Goal: Task Accomplishment & Management: Complete application form

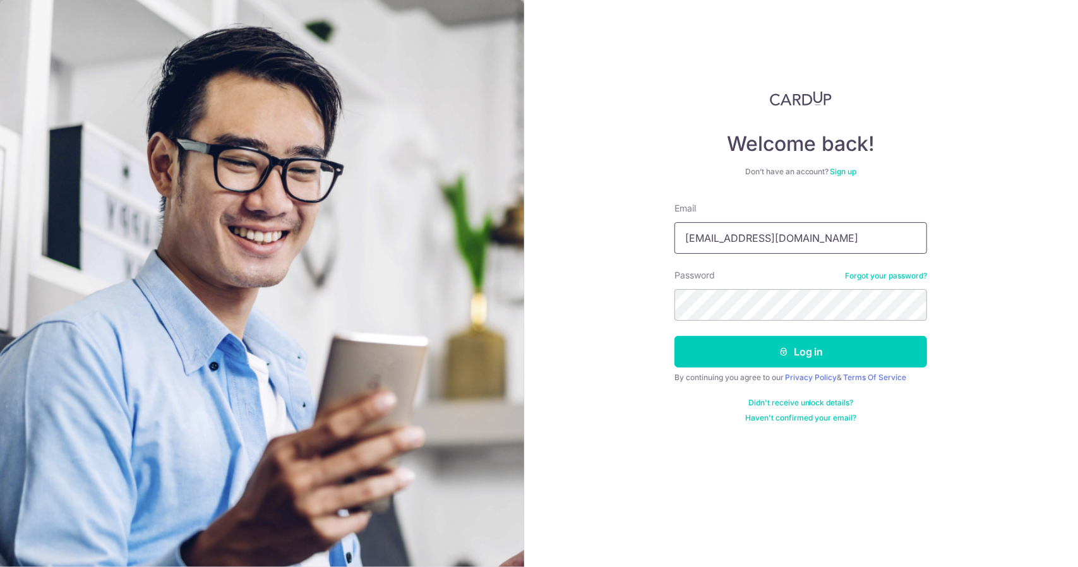
click at [827, 251] on input "kmt@chiron.com.sg" at bounding box center [800, 238] width 253 height 32
type input "drsjong@yahoo.com.sg"
drag, startPoint x: 827, startPoint y: 252, endPoint x: 813, endPoint y: 357, distance: 106.3
click at [813, 357] on button "Log in" at bounding box center [800, 352] width 253 height 32
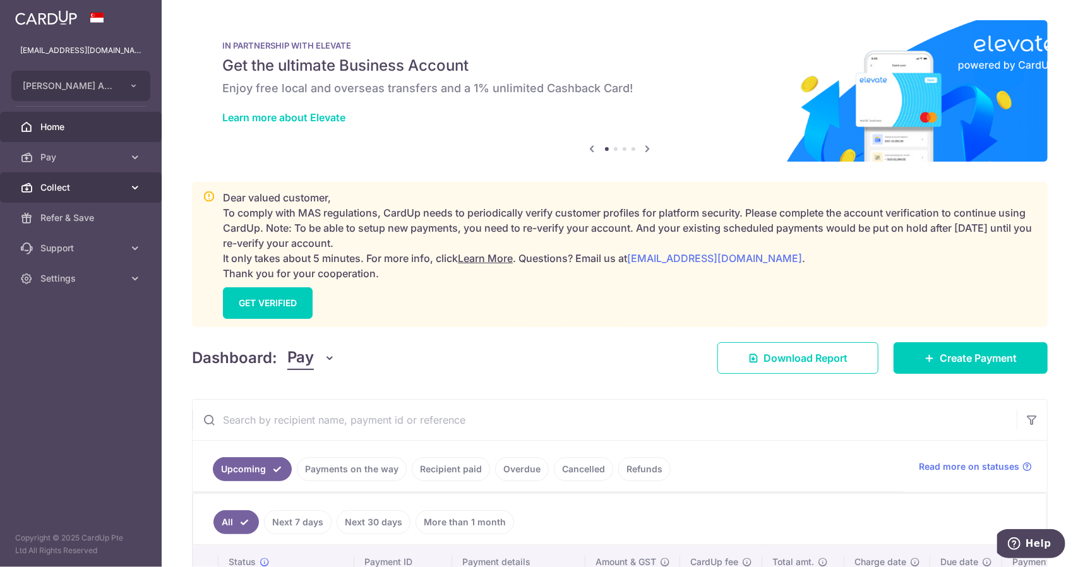
click at [81, 188] on span "Collect" at bounding box center [81, 187] width 83 height 13
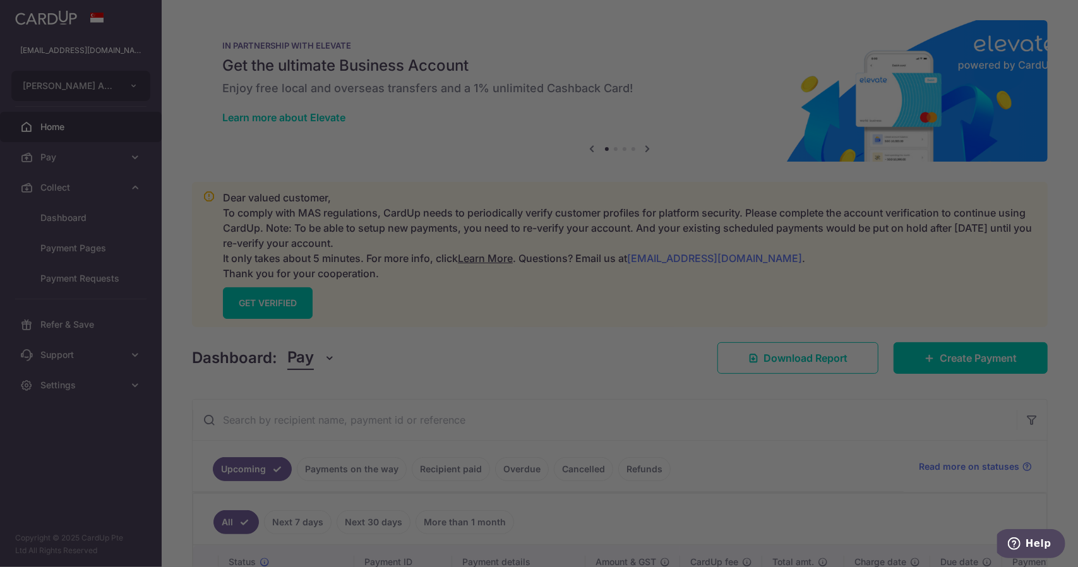
click at [114, 228] on div at bounding box center [544, 286] width 1088 height 573
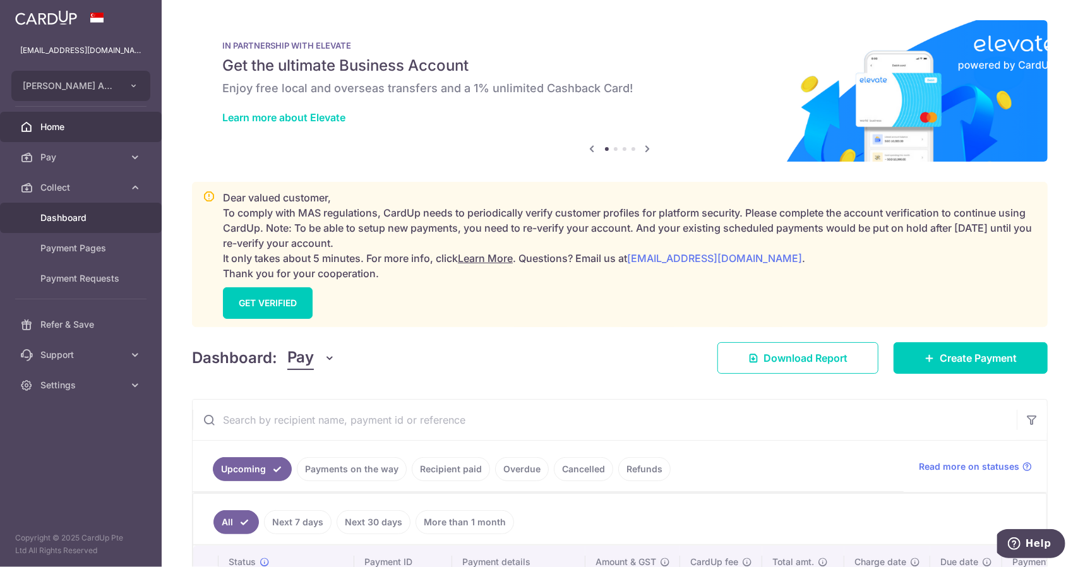
click at [77, 217] on span "Dashboard" at bounding box center [81, 217] width 83 height 13
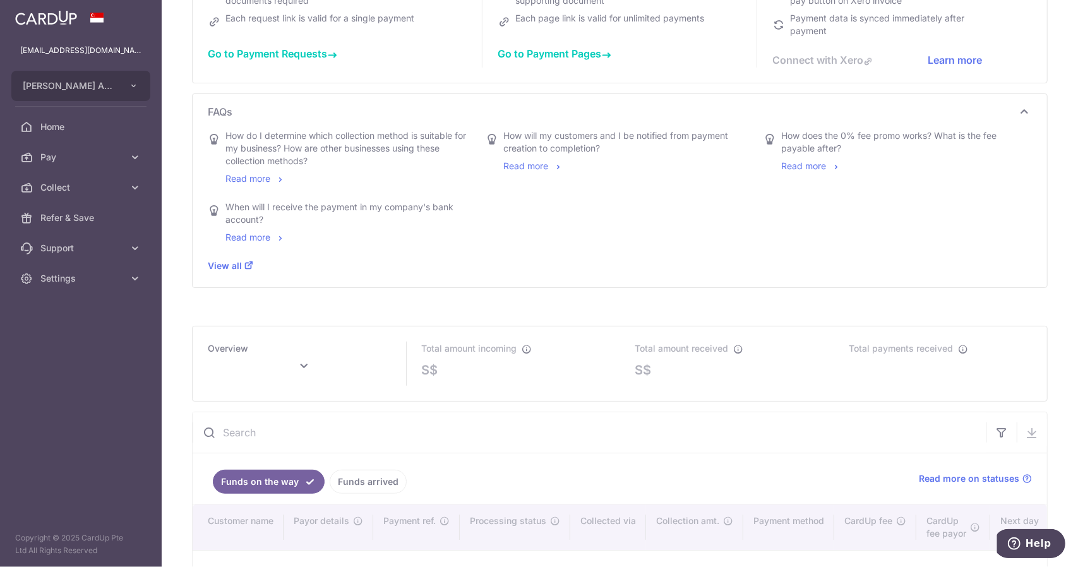
scroll to position [442, 0]
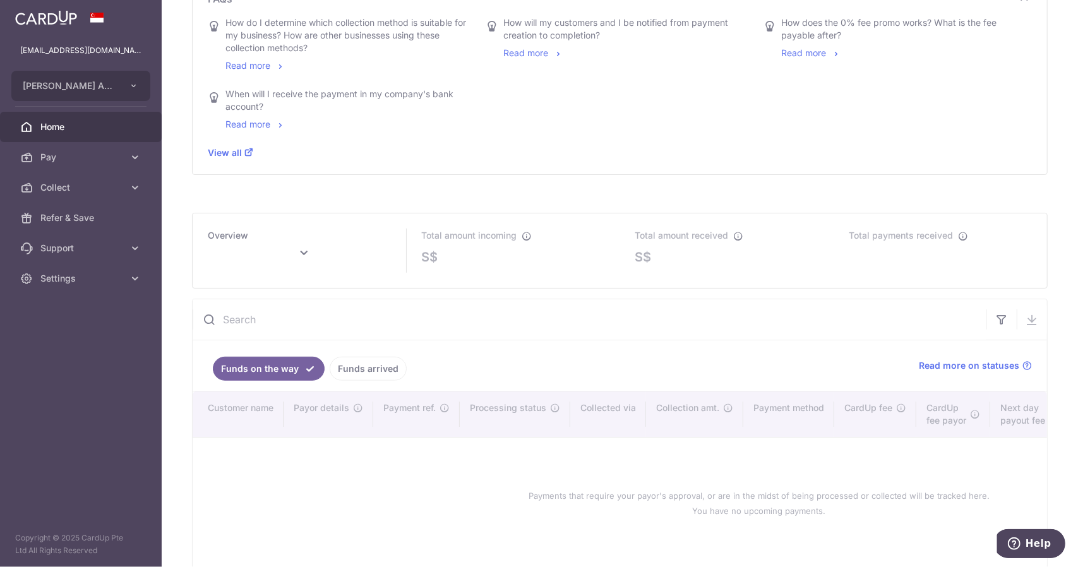
click at [112, 131] on span "Home" at bounding box center [81, 127] width 83 height 13
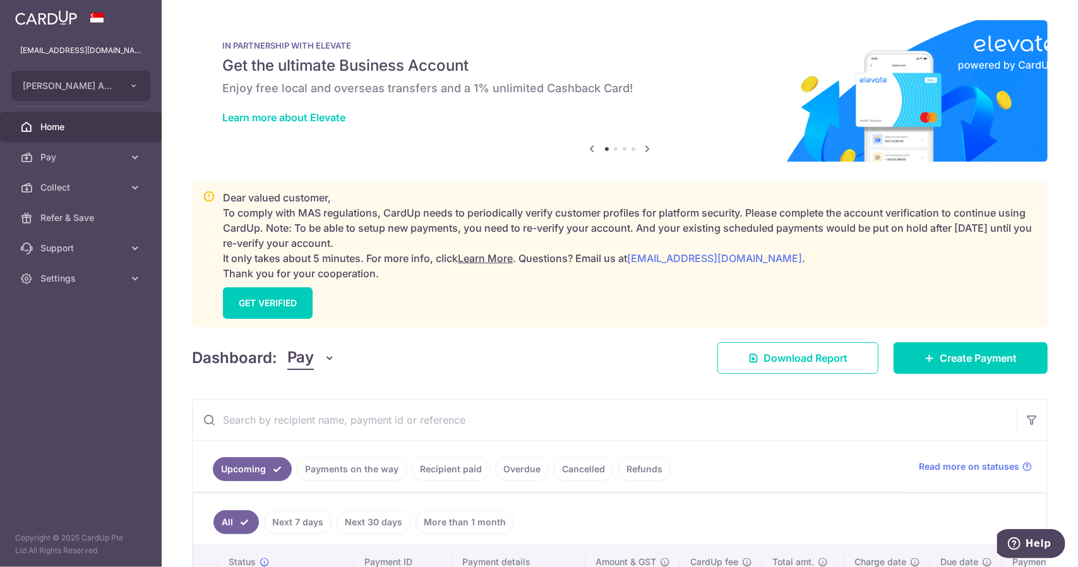
click at [288, 285] on div "Dear valued customer, To comply with MAS regulations, CardUp needs to periodica…" at bounding box center [630, 254] width 814 height 129
click at [289, 296] on link "GET VERIFIED" at bounding box center [268, 303] width 90 height 32
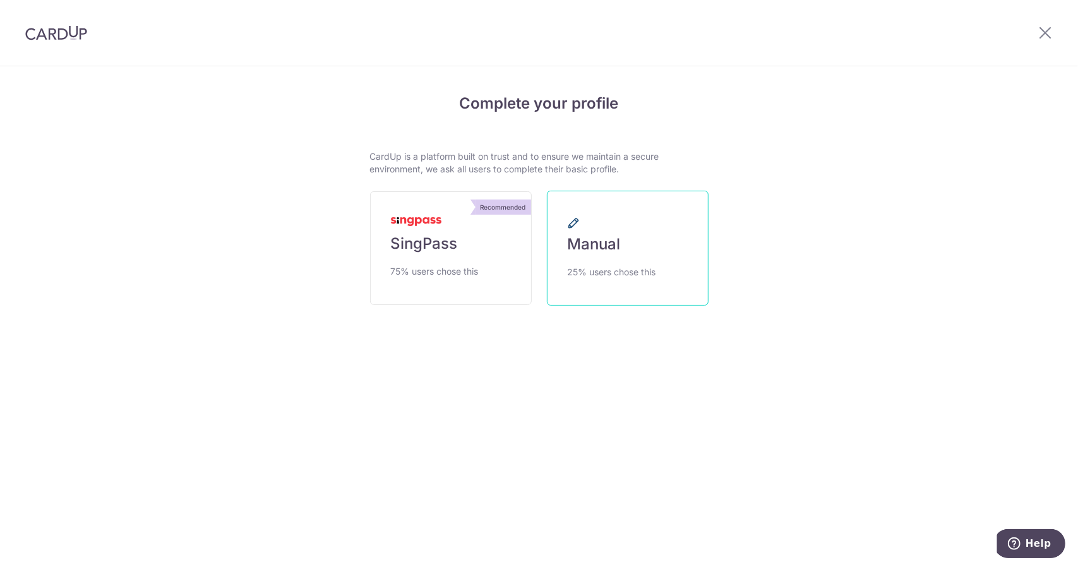
click at [658, 256] on link "Manual 25% users chose this" at bounding box center [628, 248] width 162 height 115
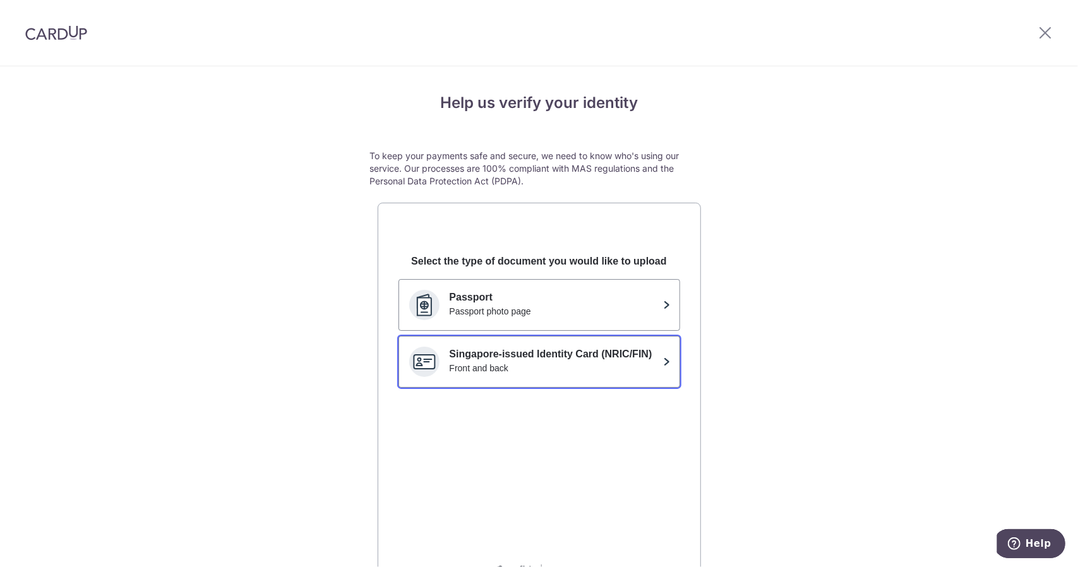
click at [629, 362] on div "Front and back" at bounding box center [554, 368] width 208 height 13
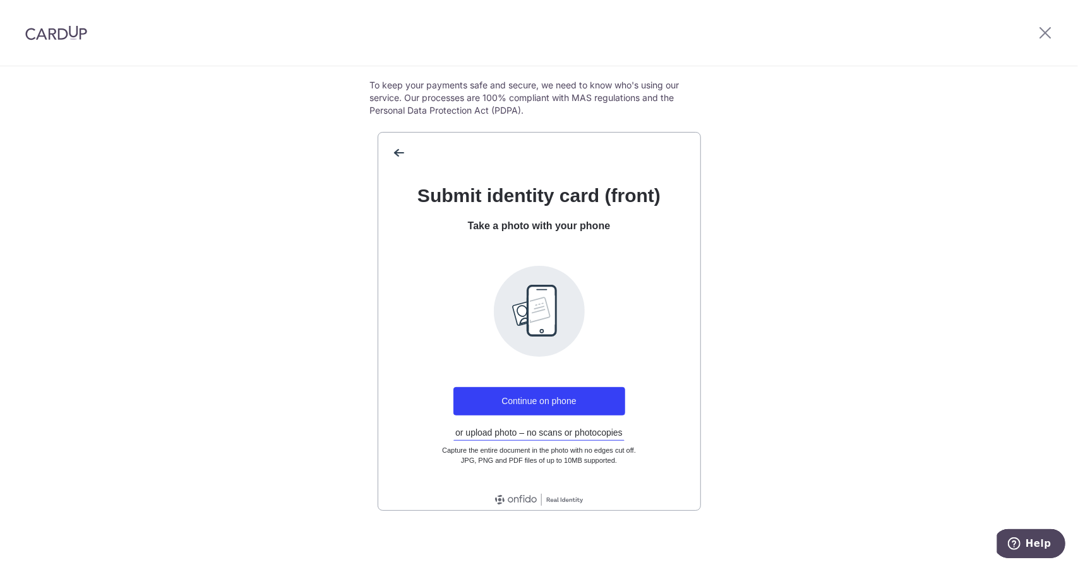
scroll to position [73, 0]
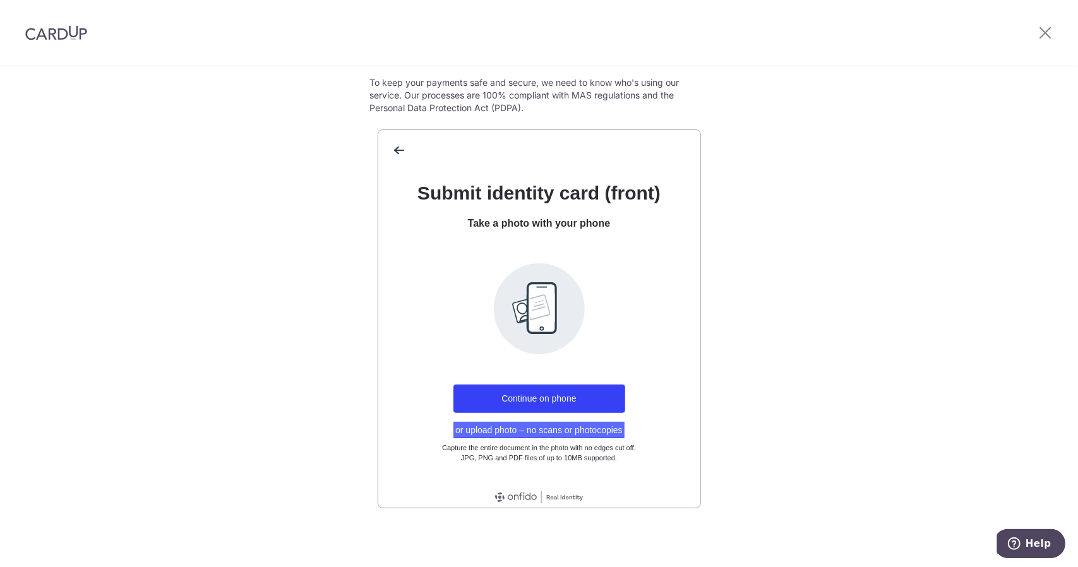
click at [560, 430] on button "or upload photo – no scans or photocopies" at bounding box center [538, 430] width 171 height 16
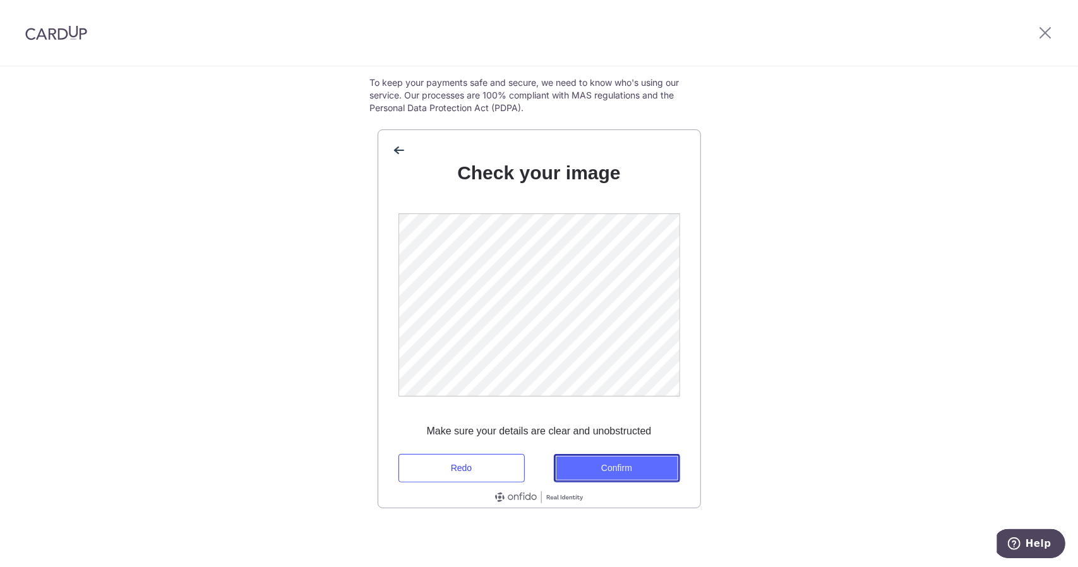
click at [625, 462] on button "Confirm" at bounding box center [617, 468] width 126 height 28
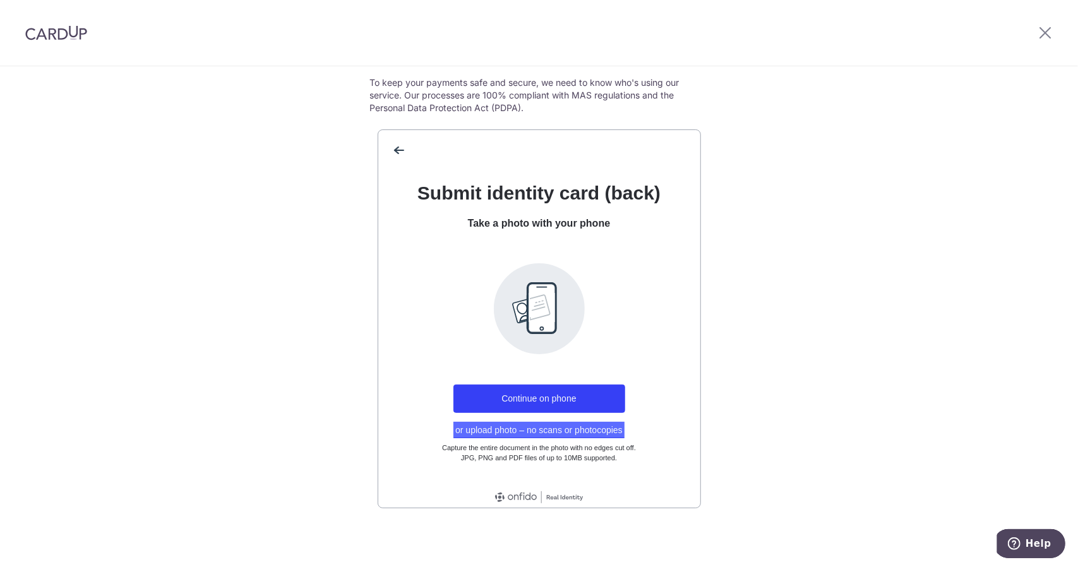
click at [582, 424] on button "or upload photo – no scans or photocopies" at bounding box center [538, 430] width 171 height 16
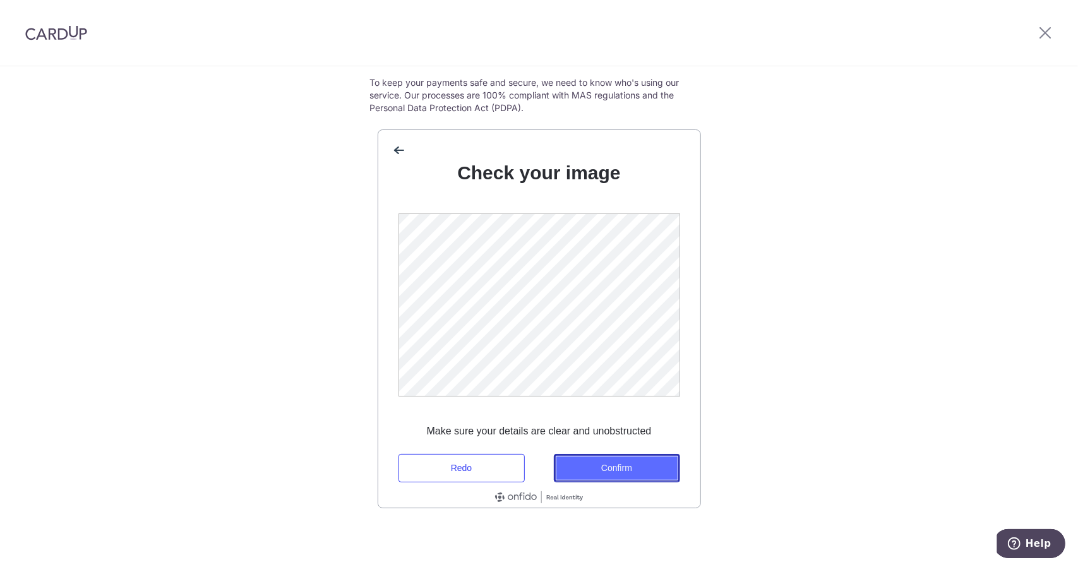
click at [609, 468] on button "Confirm" at bounding box center [617, 468] width 126 height 28
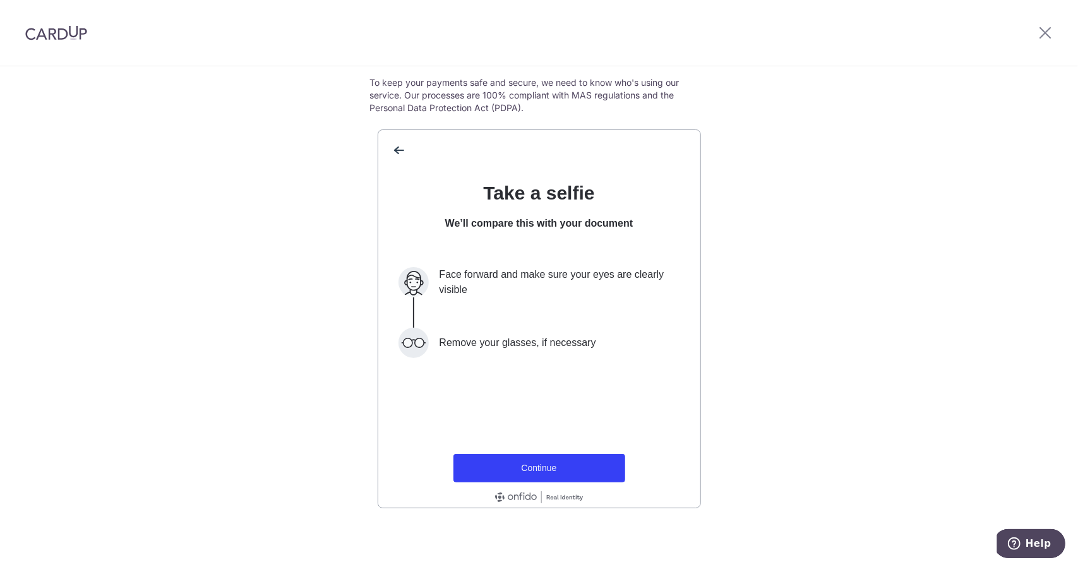
click at [74, 42] on div at bounding box center [56, 33] width 112 height 66
click at [75, 37] on img at bounding box center [56, 32] width 62 height 15
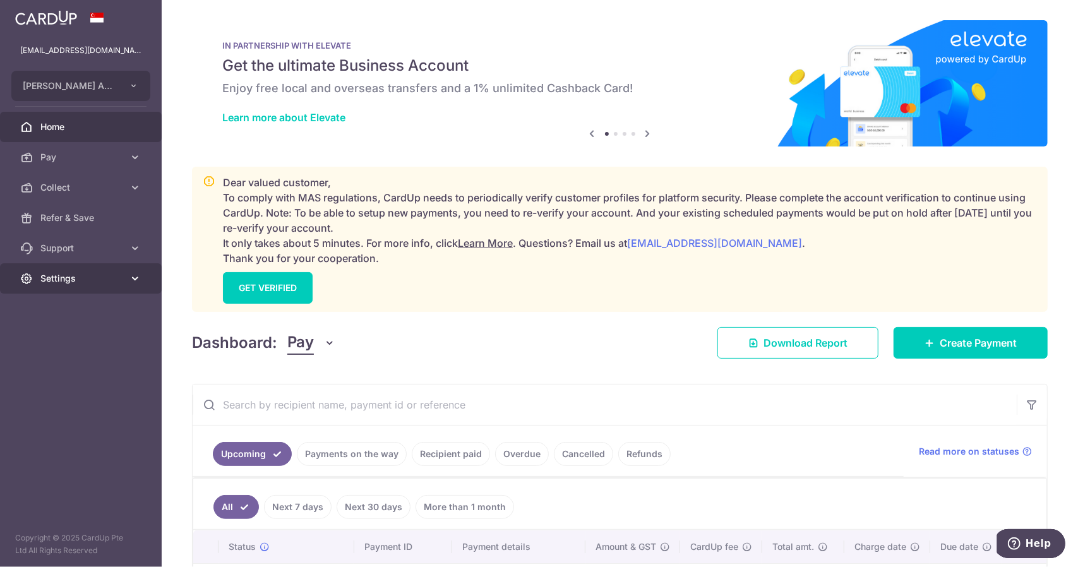
click at [131, 278] on icon at bounding box center [135, 278] width 13 height 13
click at [121, 314] on span "Account" at bounding box center [81, 308] width 83 height 13
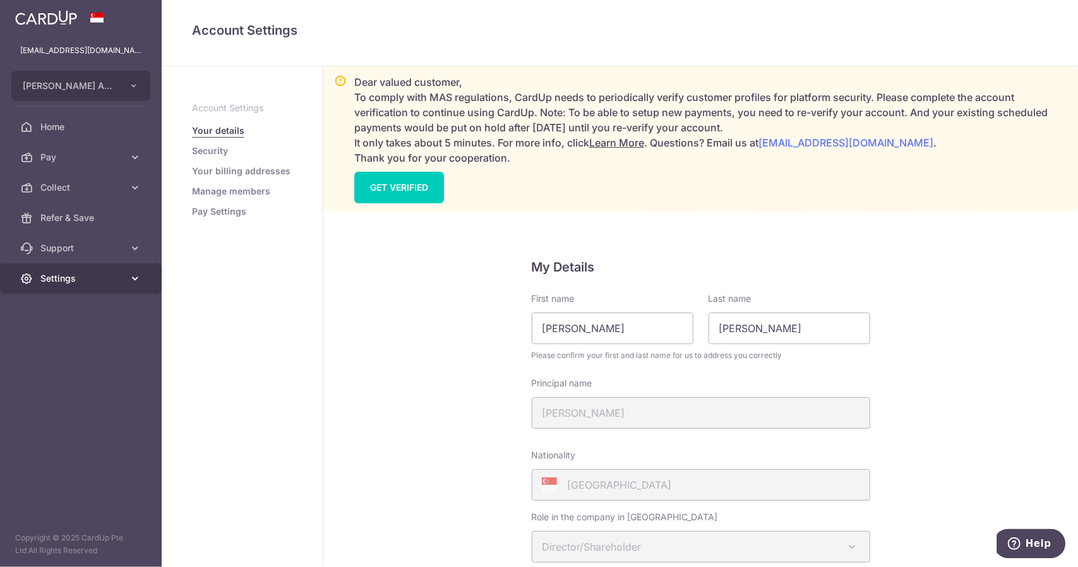
click at [100, 269] on link "Settings" at bounding box center [81, 278] width 162 height 30
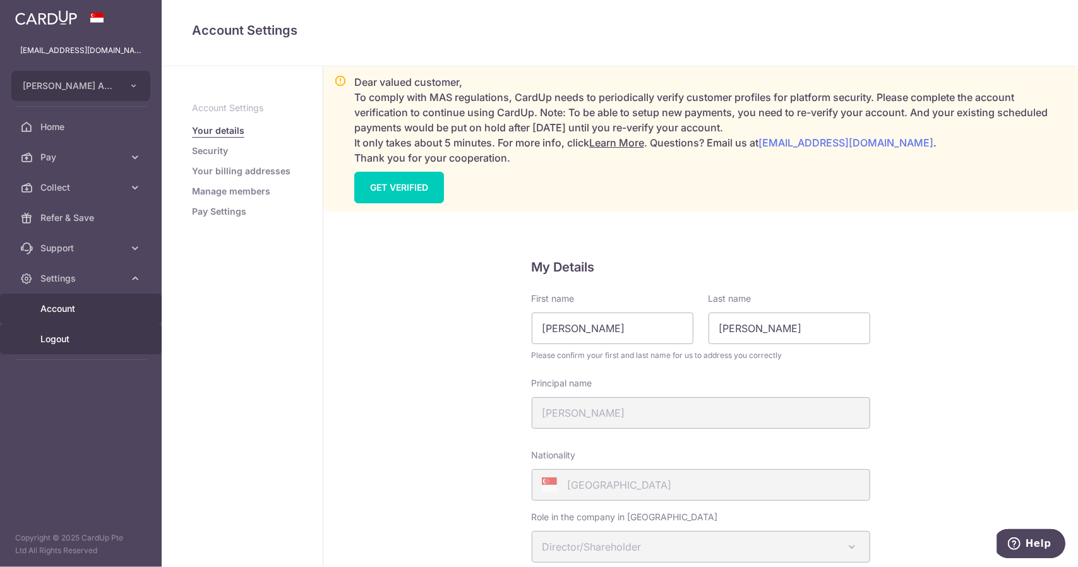
click at [119, 333] on span "Logout" at bounding box center [81, 339] width 83 height 13
